Goal: Task Accomplishment & Management: Use online tool/utility

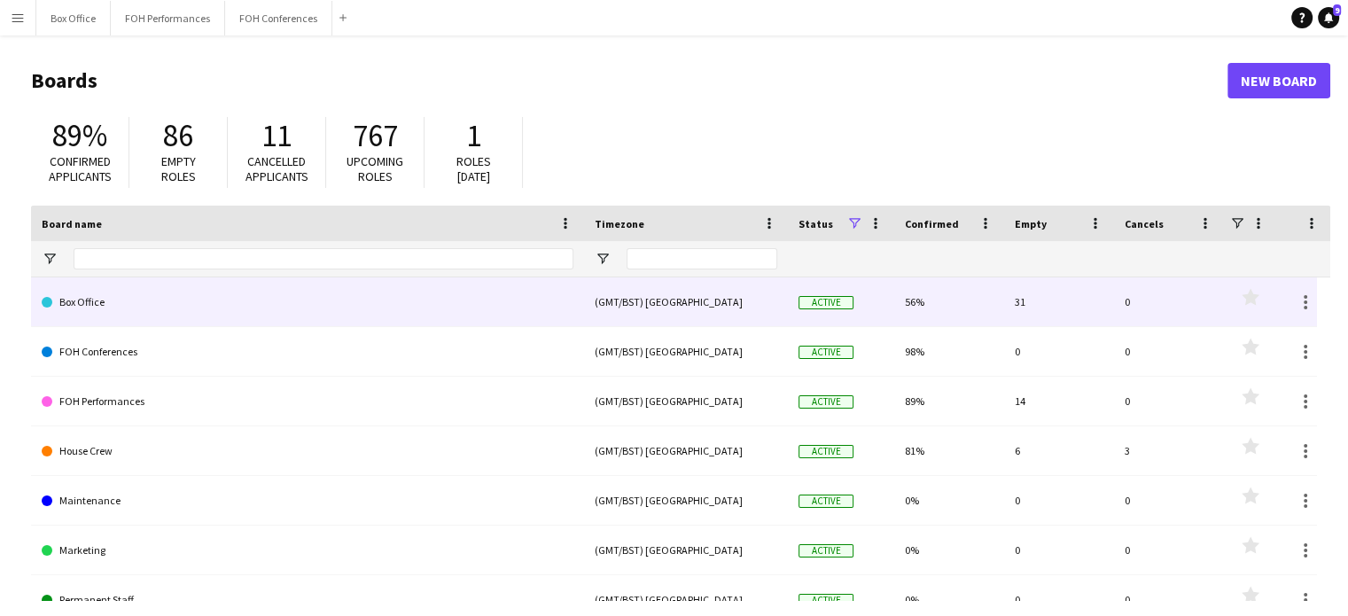
click at [98, 324] on link "Box Office" at bounding box center [308, 302] width 532 height 50
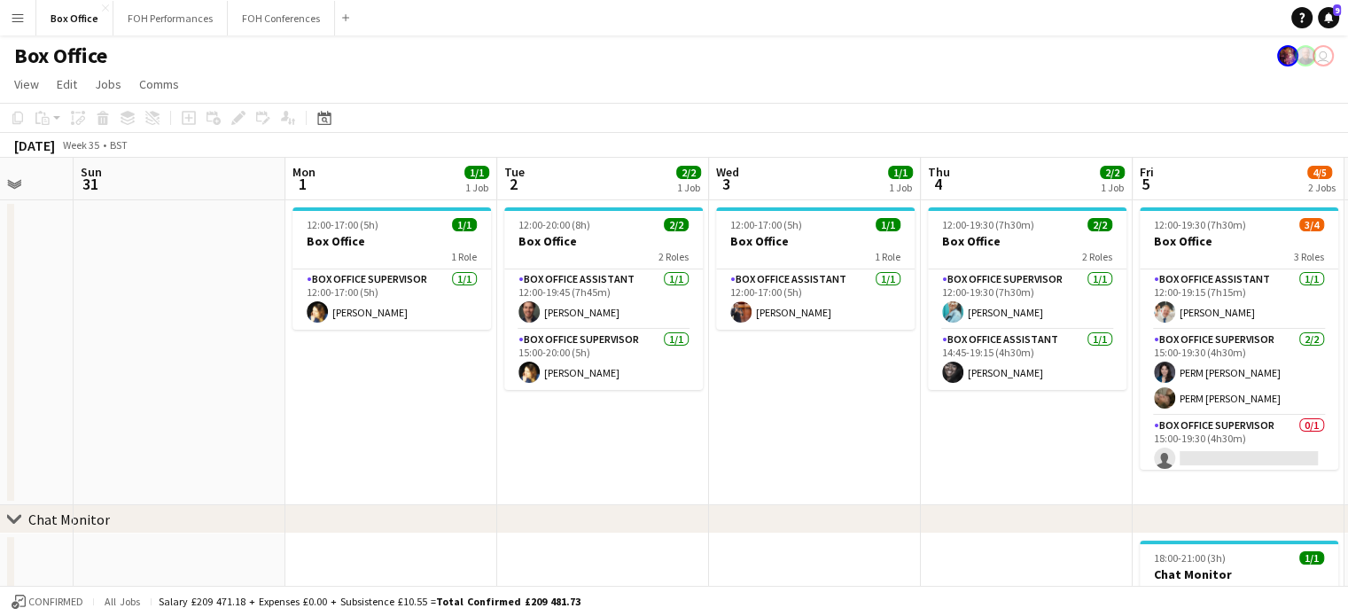
scroll to position [0, 827]
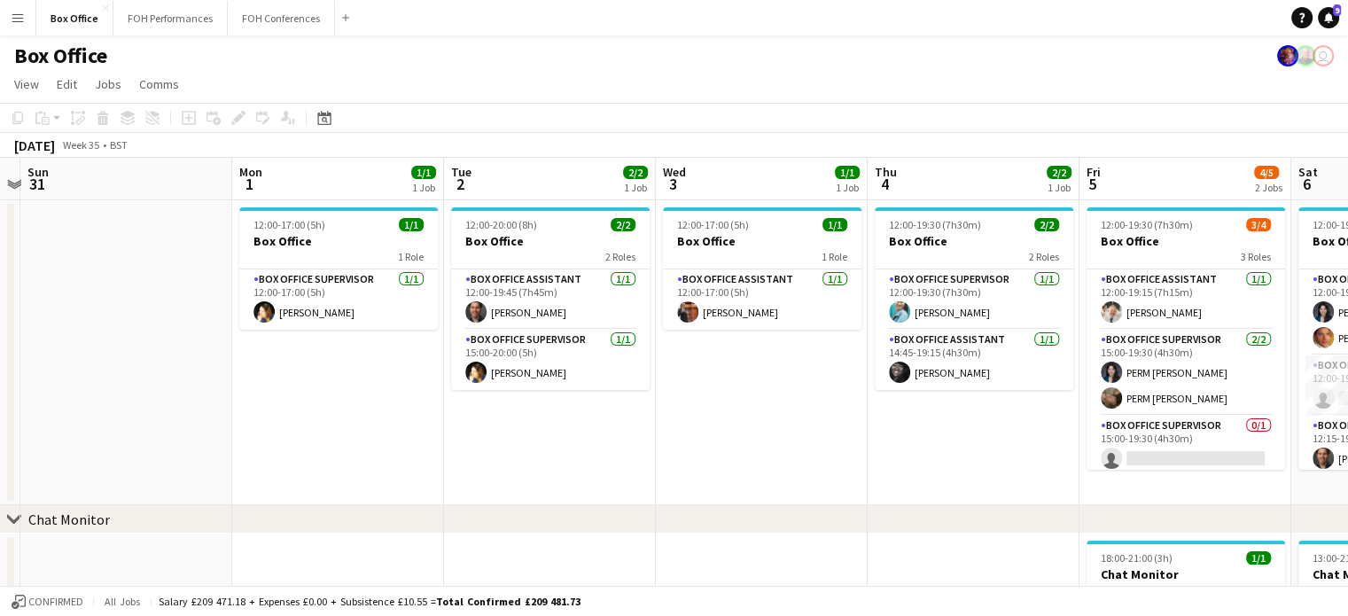
drag, startPoint x: 1038, startPoint y: 180, endPoint x: 0, endPoint y: 256, distance: 1041.3
click at [0, 256] on app-calendar-viewport "Wed 27 1/1 1 Job Thu 28 1/1 1 Job Fri 29 4/4 1 Job Sat 30 Sun 31 Mon 1 1/1 1 Jo…" at bounding box center [674, 429] width 1348 height 542
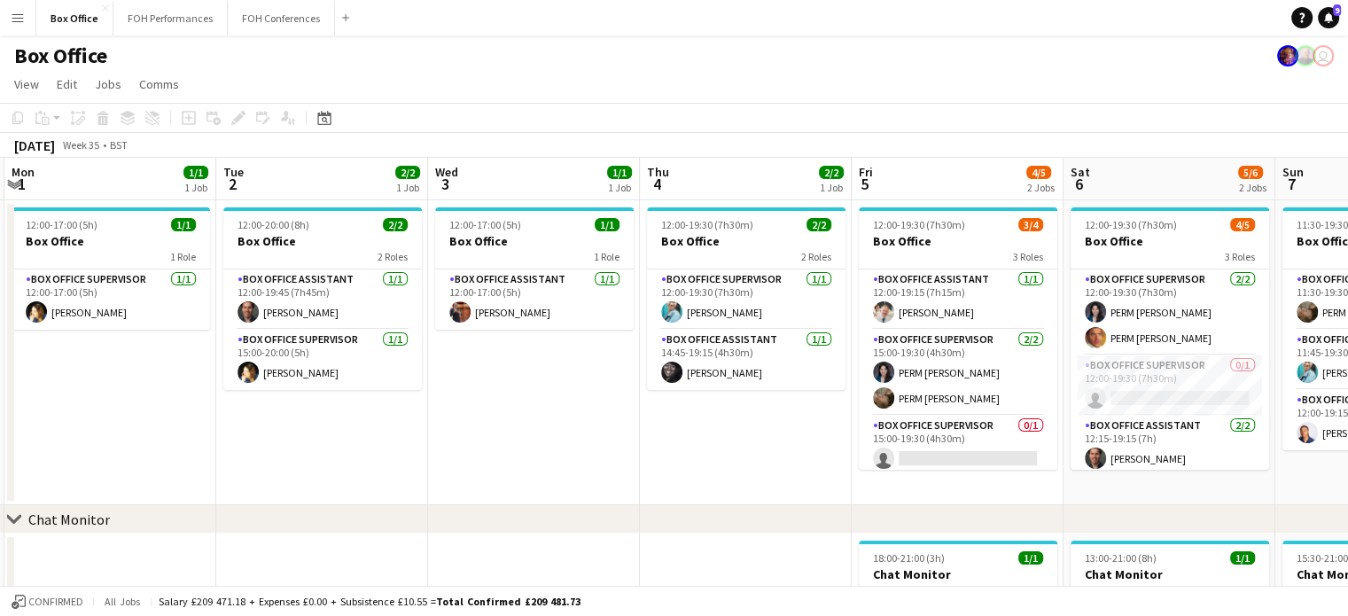
scroll to position [0, 633]
drag, startPoint x: 613, startPoint y: 173, endPoint x: 384, endPoint y: 191, distance: 230.2
click at [384, 191] on app-calendar-viewport "Fri 29 4/4 1 Job Sat 30 Sun 31 Mon 1 1/1 1 Job Tue 2 2/2 1 Job Wed 3 1/1 1 Job …" at bounding box center [674, 429] width 1348 height 542
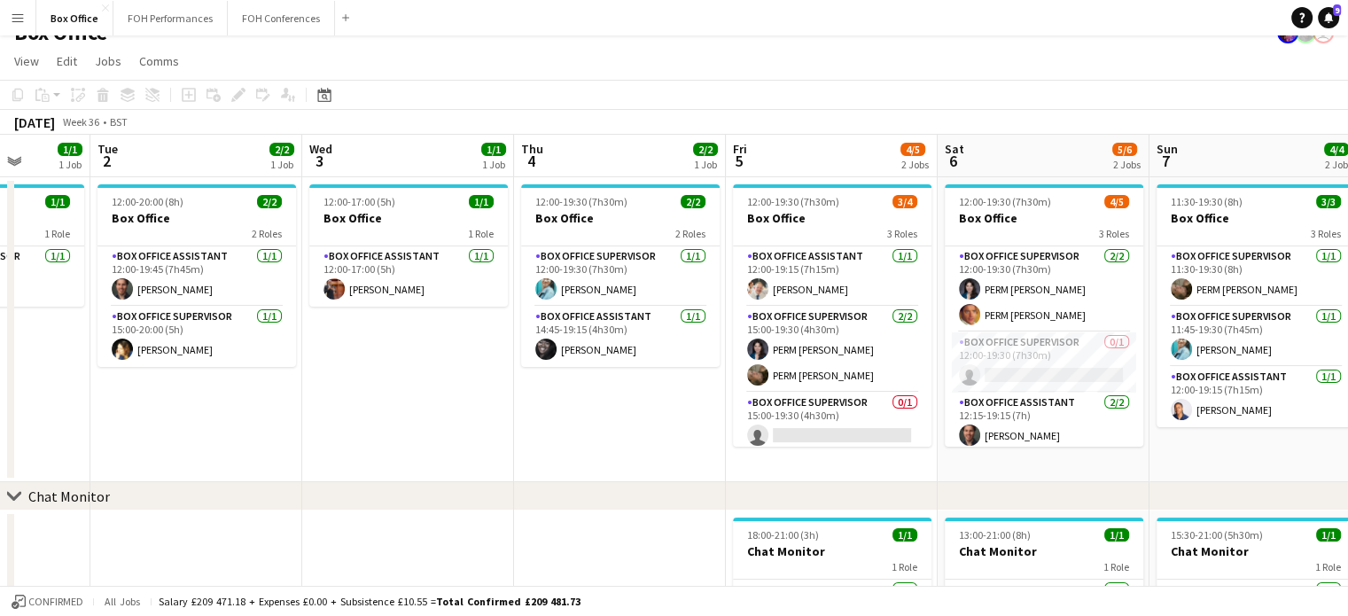
scroll to position [0, 501]
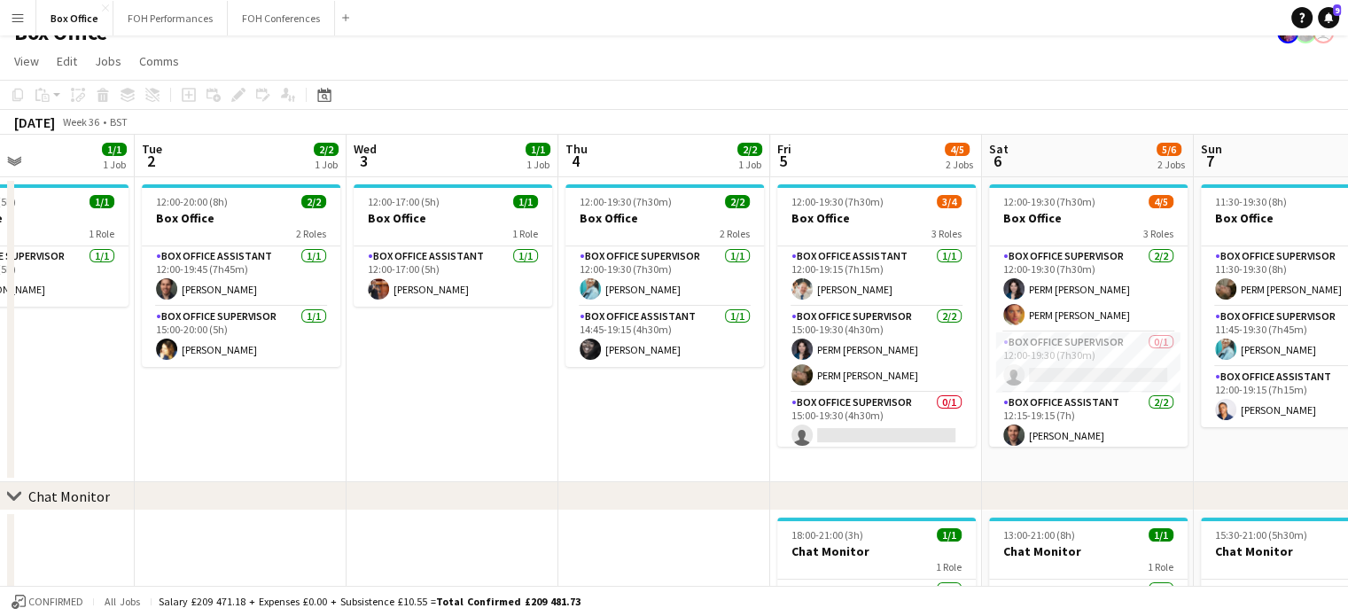
drag, startPoint x: 1166, startPoint y: 165, endPoint x: 1086, endPoint y: 179, distance: 81.0
click at [1086, 179] on app-calendar-viewport "Sat 30 Sun 31 Mon 1 1/1 1 Job Tue 2 2/2 1 Job Wed 3 1/1 1 Job Thu 4 2/2 1 Job F…" at bounding box center [674, 406] width 1348 height 542
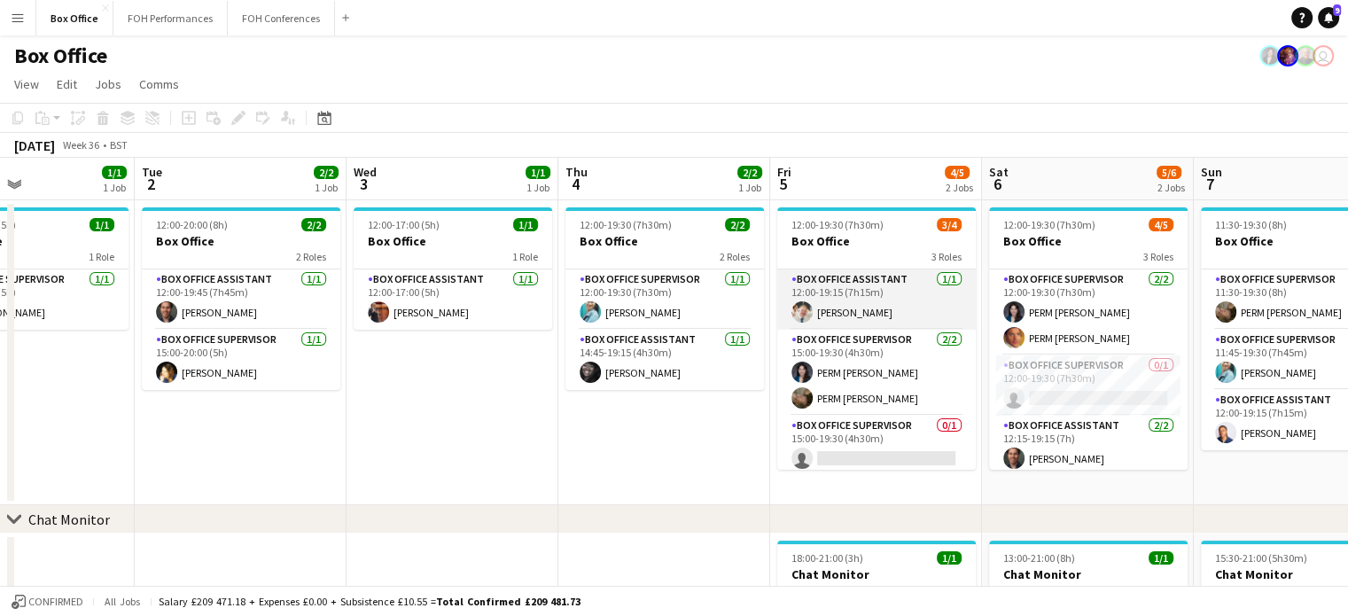
scroll to position [5, 0]
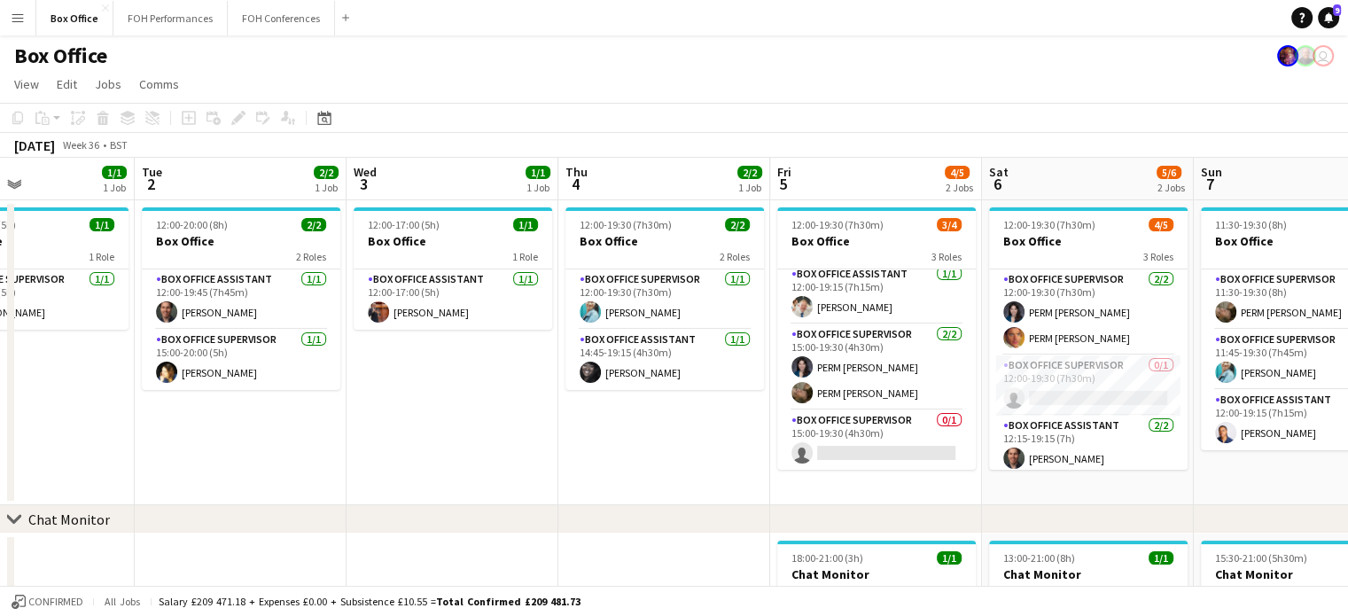
click at [1116, 78] on app-page-menu "View Day view expanded Day view collapsed Month view Date picker Jump to [DATE]…" at bounding box center [674, 86] width 1348 height 34
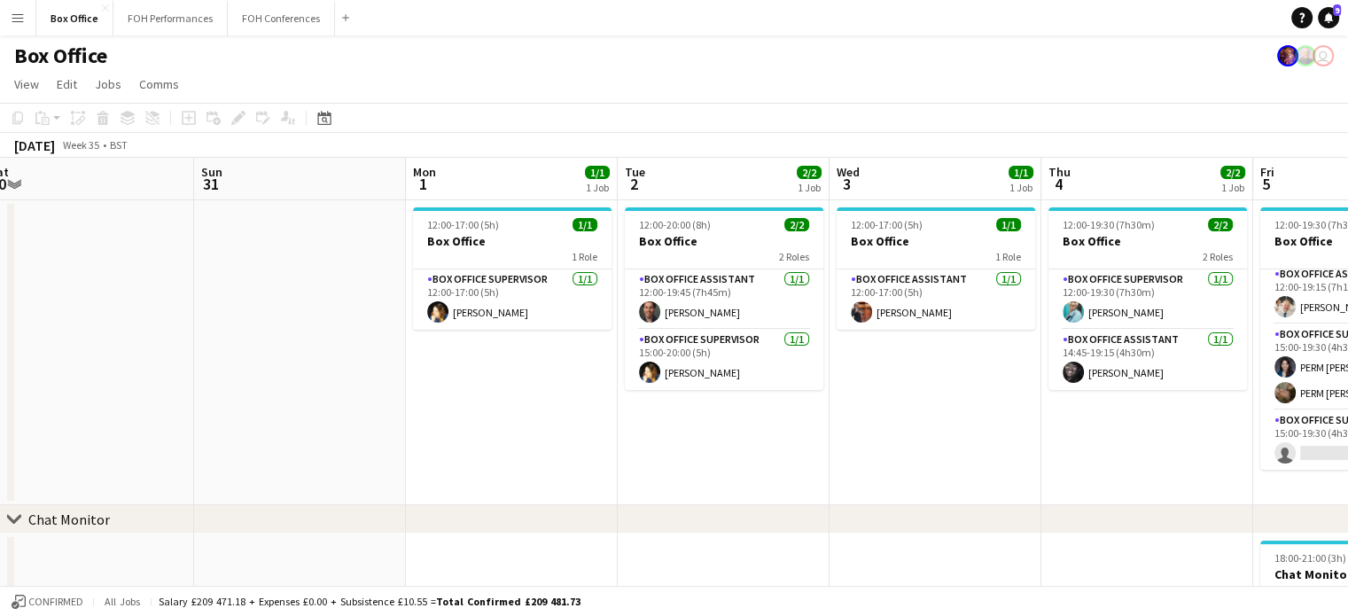
scroll to position [0, 426]
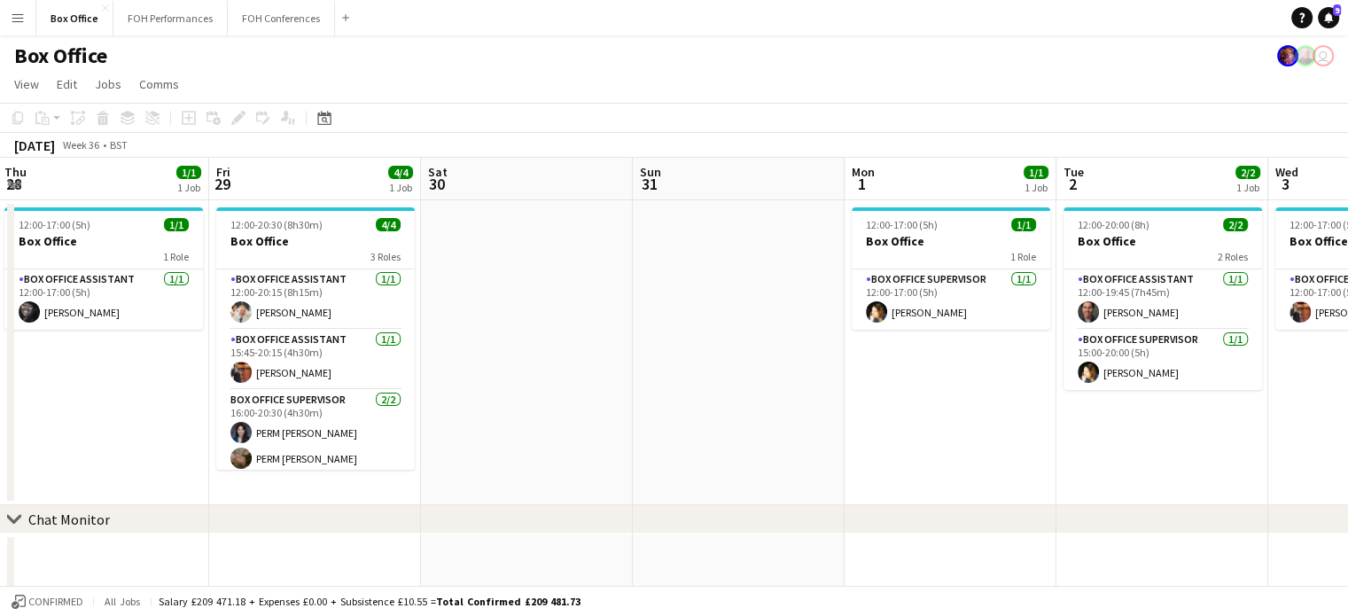
drag, startPoint x: 135, startPoint y: 186, endPoint x: 1056, endPoint y: 245, distance: 923.4
click at [1056, 245] on app-calendar-viewport "Tue 26 2/2 1 Job Wed 27 1/1 1 Job Thu 28 1/1 1 Job Fri 29 4/4 1 Job Sat 30 Sun …" at bounding box center [674, 429] width 1348 height 542
